Goal: Task Accomplishment & Management: Manage account settings

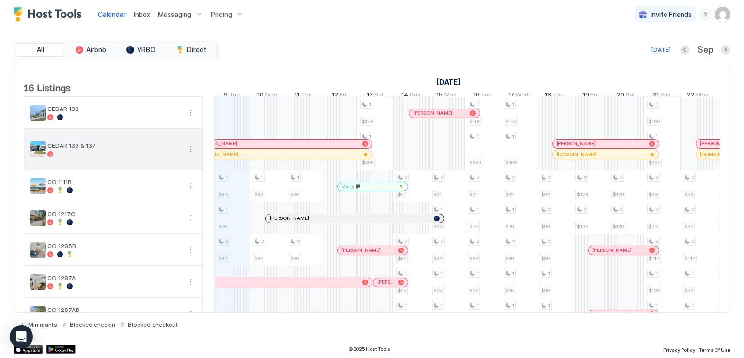
scroll to position [145, 0]
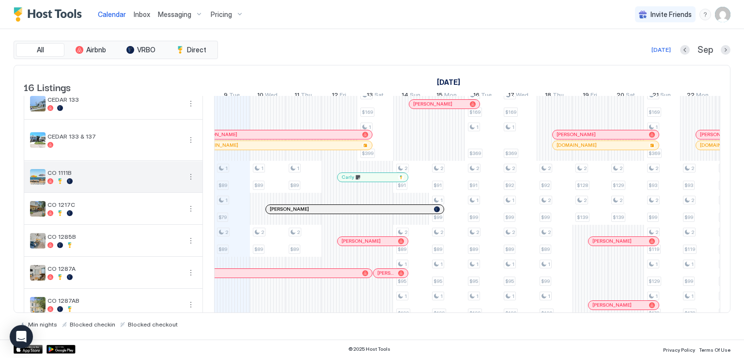
click at [192, 183] on button "More options" at bounding box center [191, 177] width 12 height 12
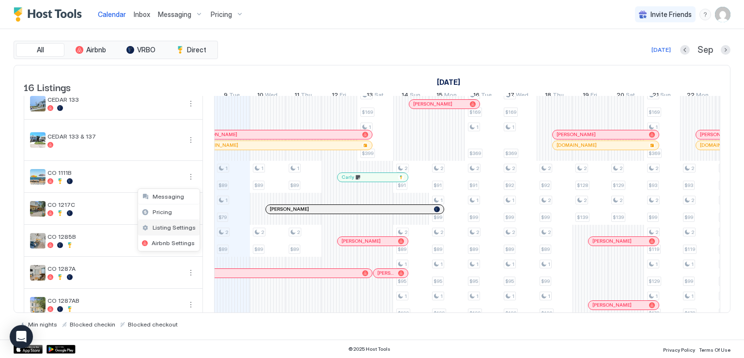
click at [178, 224] on span "Listing Settings" at bounding box center [174, 227] width 43 height 7
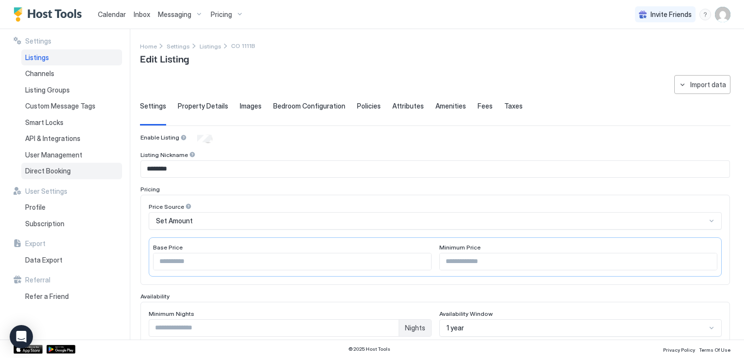
click at [59, 173] on span "Direct Booking" at bounding box center [48, 171] width 46 height 9
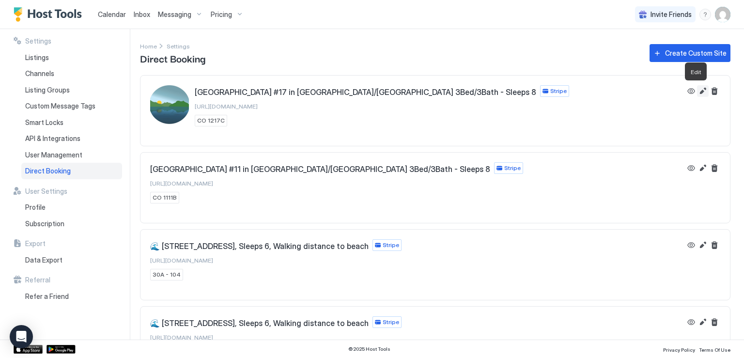
click at [697, 91] on button "Edit" at bounding box center [703, 91] width 12 height 12
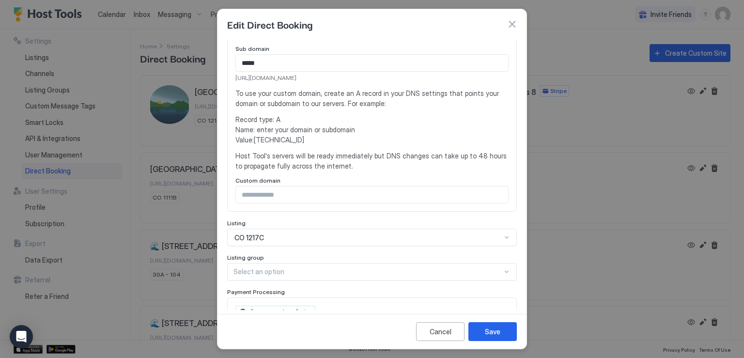
scroll to position [194, 0]
